Goal: Transaction & Acquisition: Download file/media

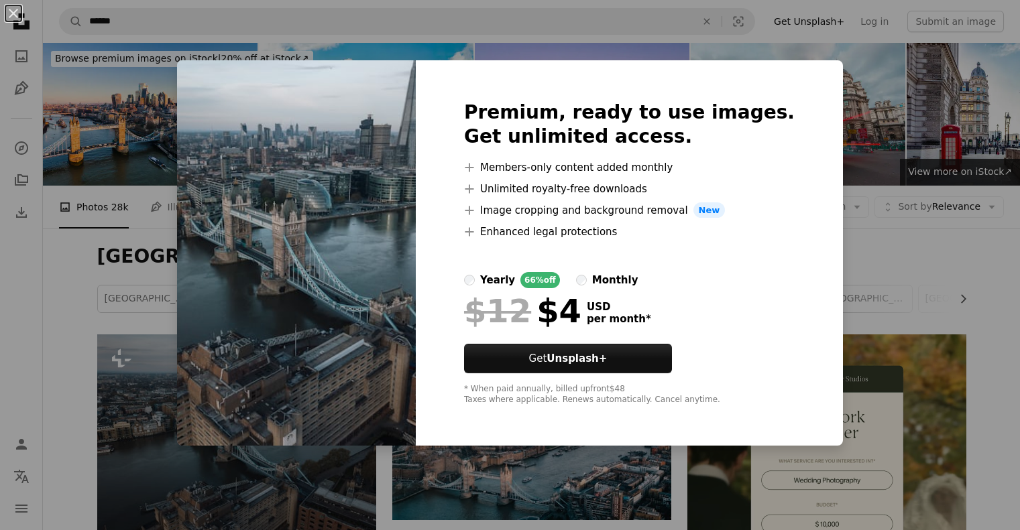
scroll to position [201, 0]
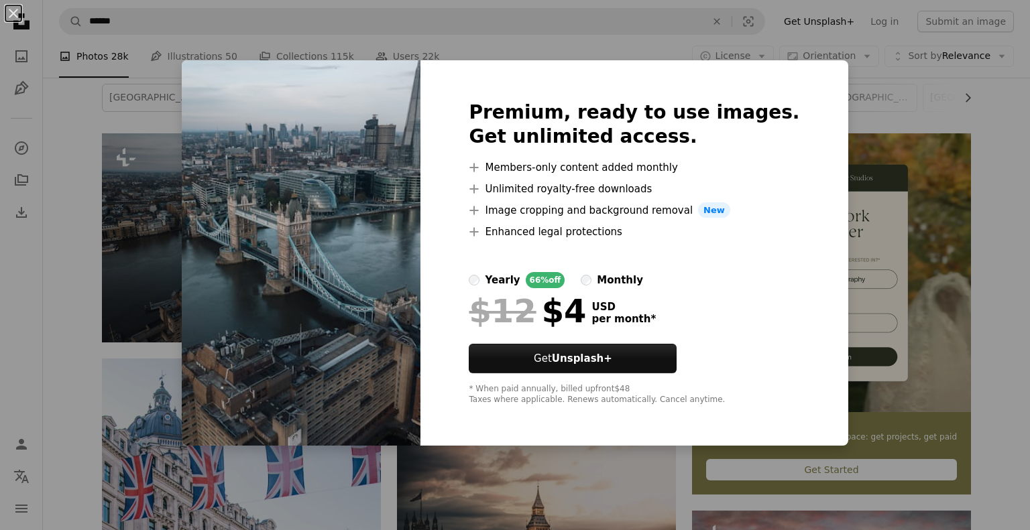
click at [863, 168] on div "An X shape Premium, ready to use images. Get unlimited access. A plus sign Memb…" at bounding box center [515, 265] width 1030 height 530
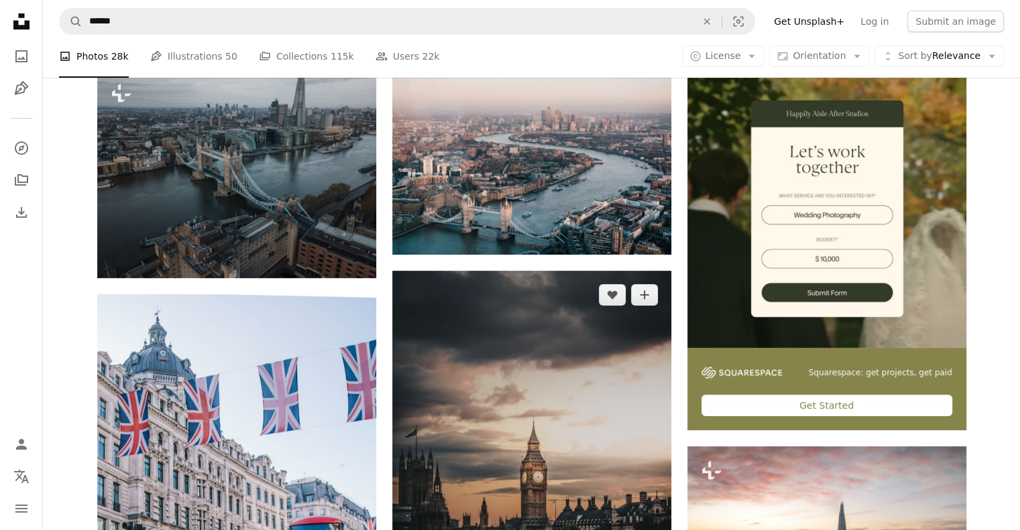
scroll to position [265, 0]
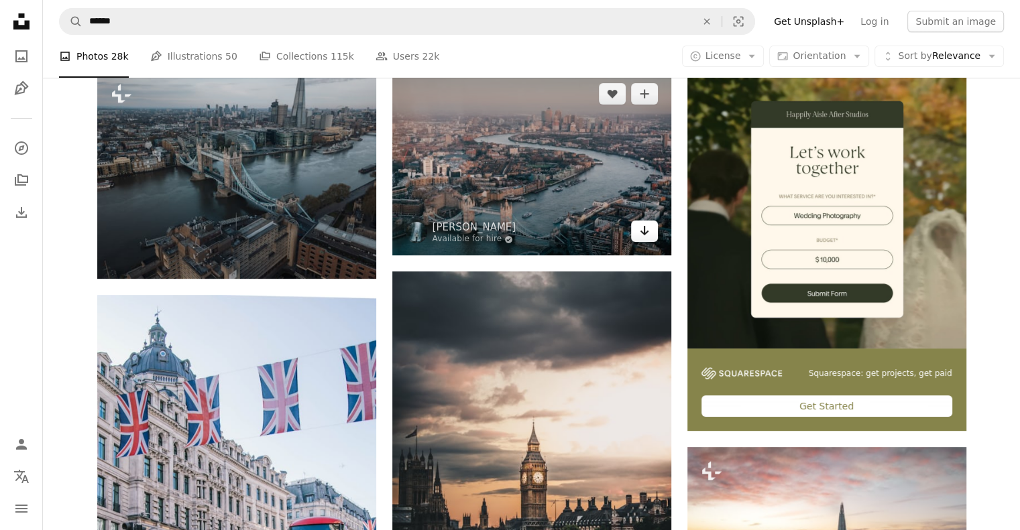
click at [644, 235] on icon "Arrow pointing down" at bounding box center [644, 231] width 11 height 16
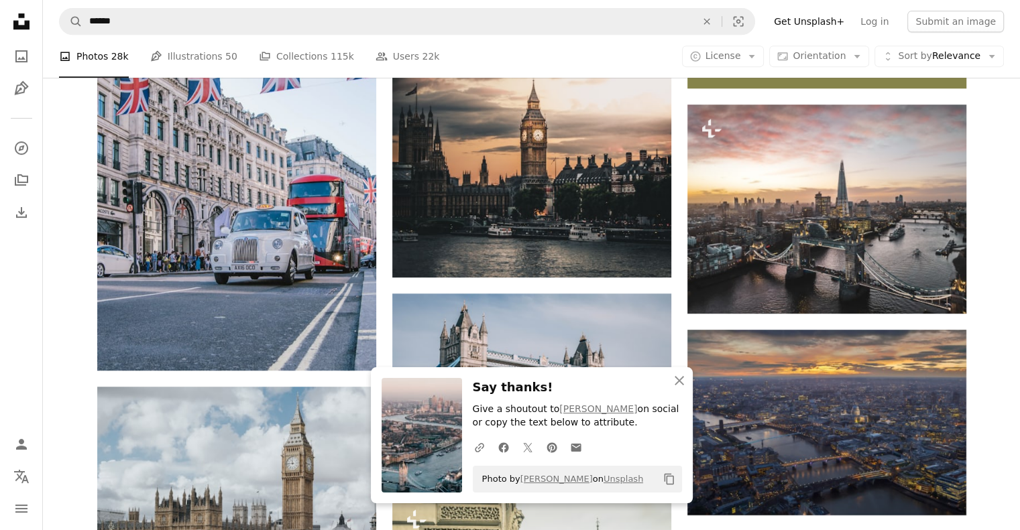
scroll to position [609, 0]
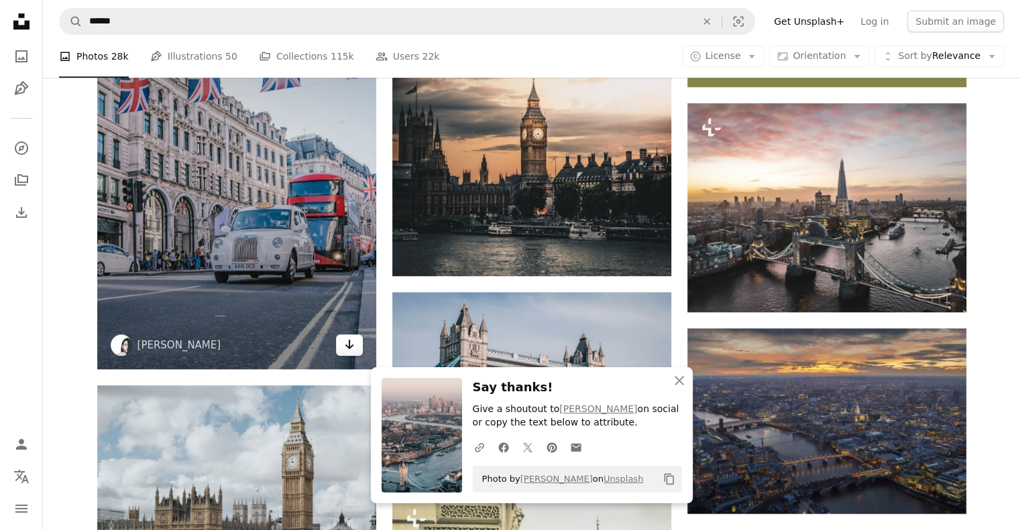
click at [344, 351] on icon "Arrow pointing down" at bounding box center [349, 345] width 11 height 16
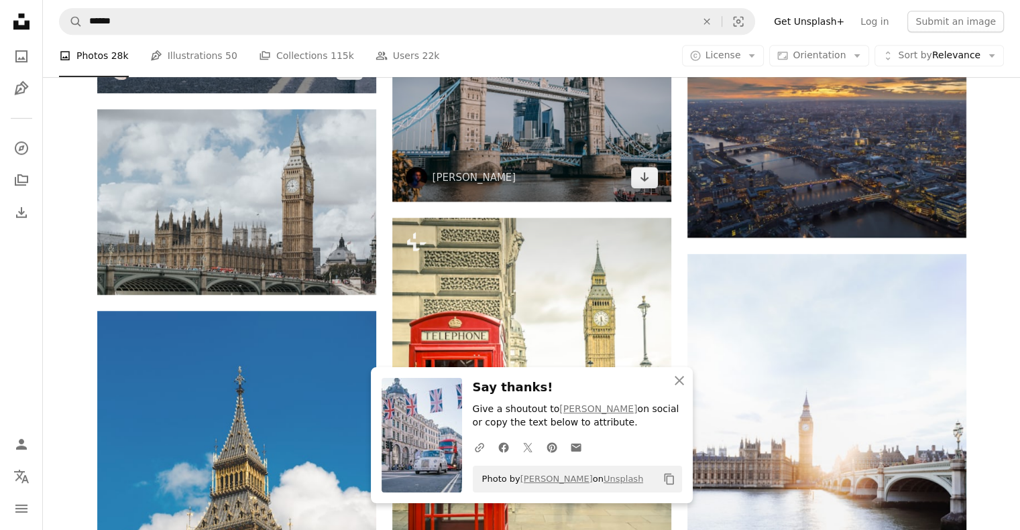
scroll to position [887, 0]
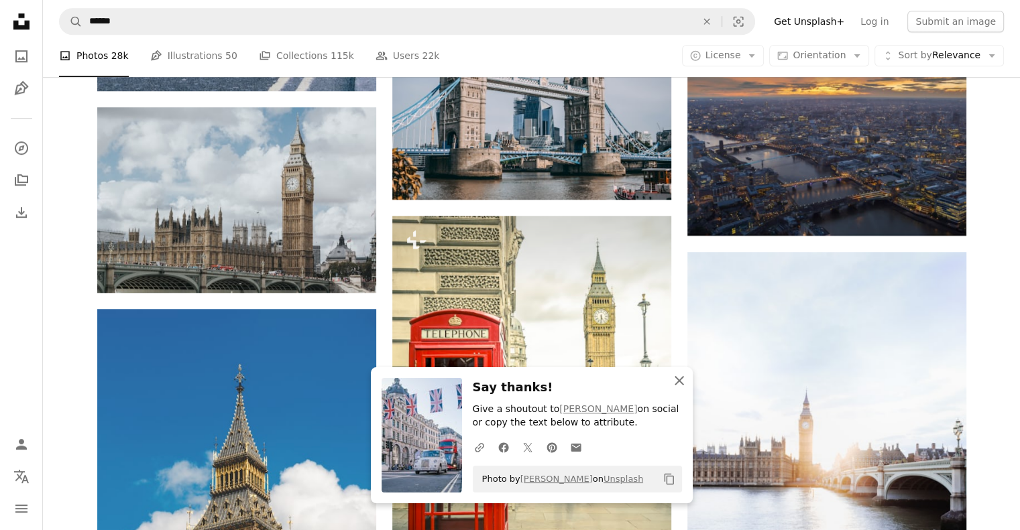
click at [684, 378] on icon "An X shape" at bounding box center [679, 381] width 16 height 16
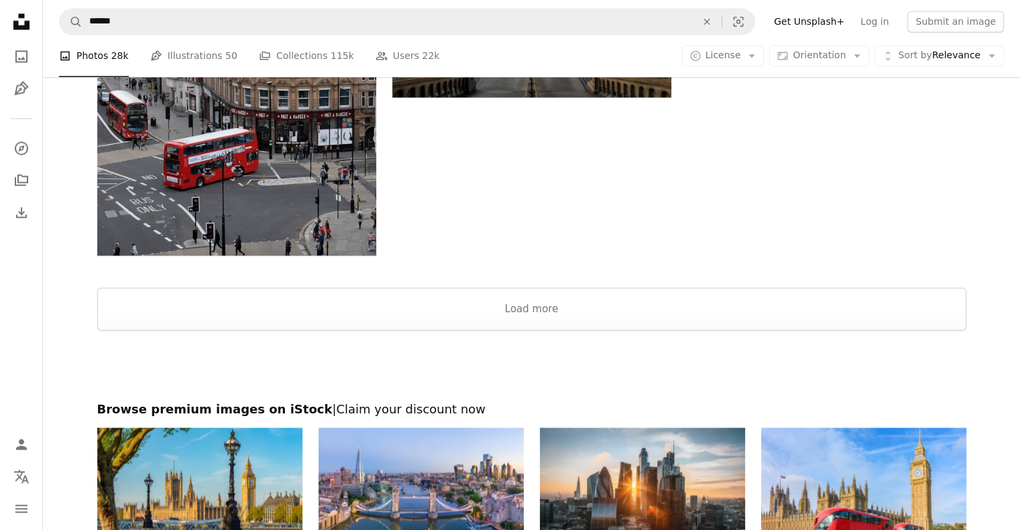
scroll to position [2222, 0]
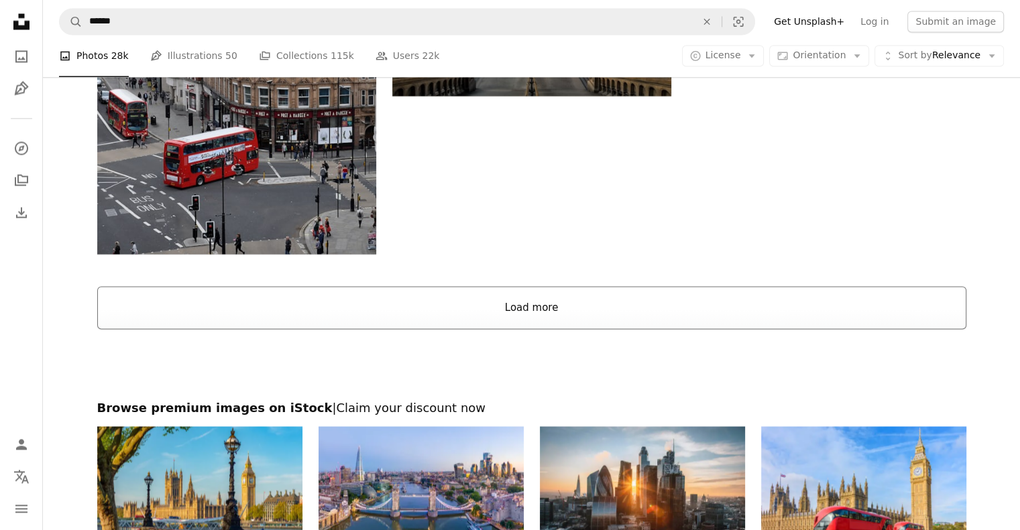
click at [520, 304] on button "Load more" at bounding box center [531, 307] width 869 height 43
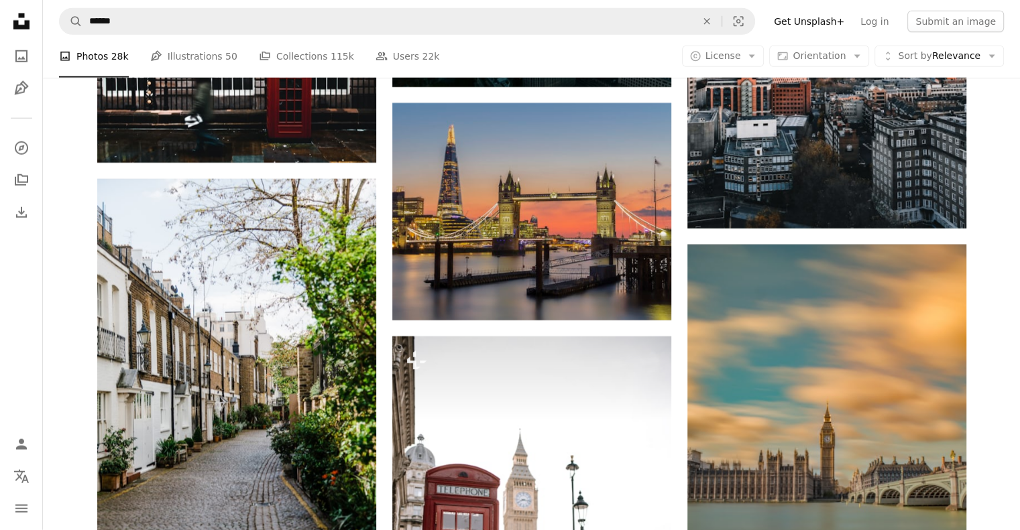
scroll to position [3709, 0]
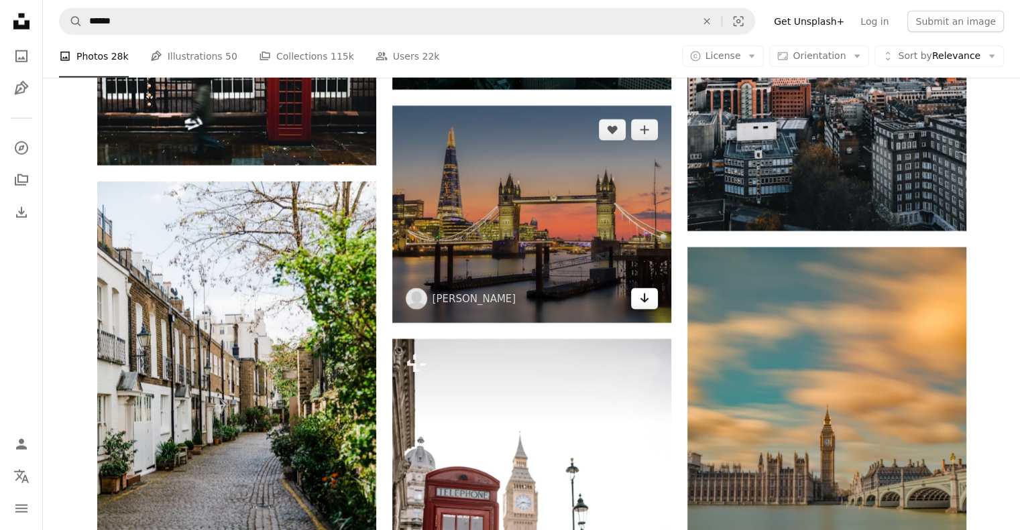
click at [643, 304] on icon "Arrow pointing down" at bounding box center [644, 298] width 11 height 16
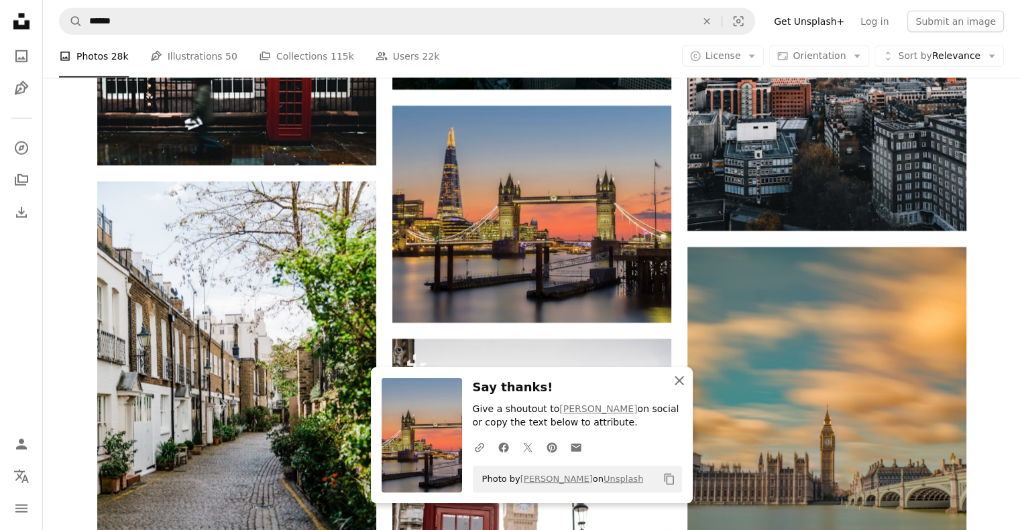
click at [682, 382] on icon "An X shape" at bounding box center [679, 381] width 16 height 16
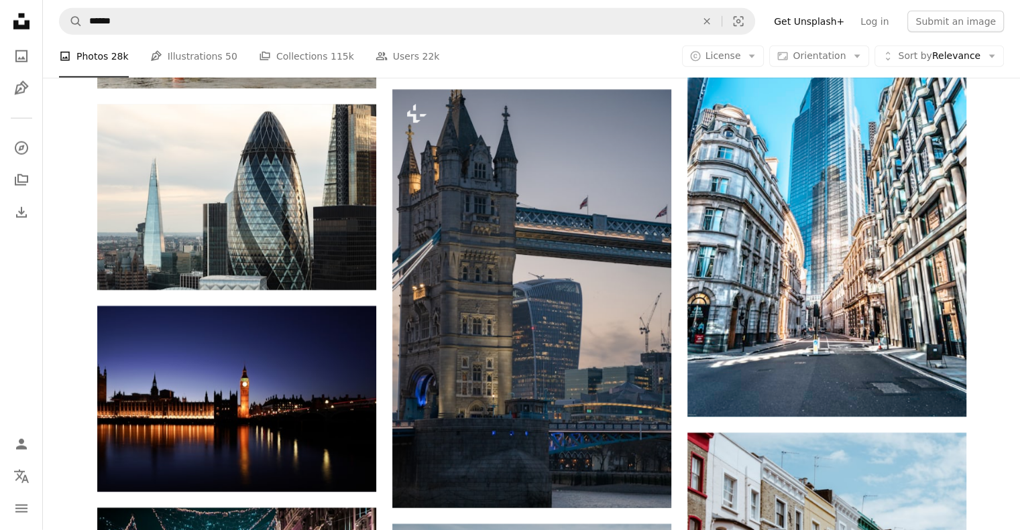
scroll to position [8744, 0]
